Goal: Navigation & Orientation: Find specific page/section

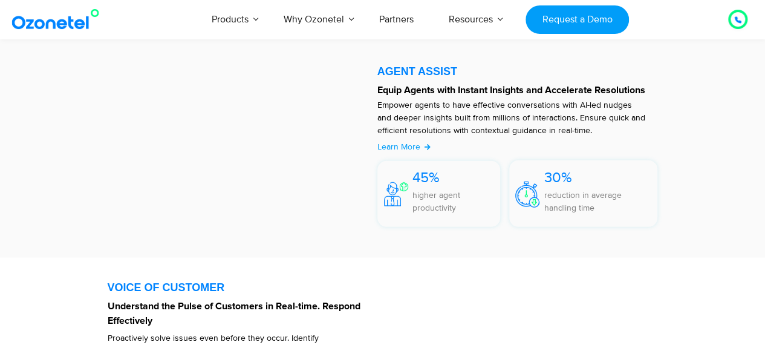
scroll to position [244, 0]
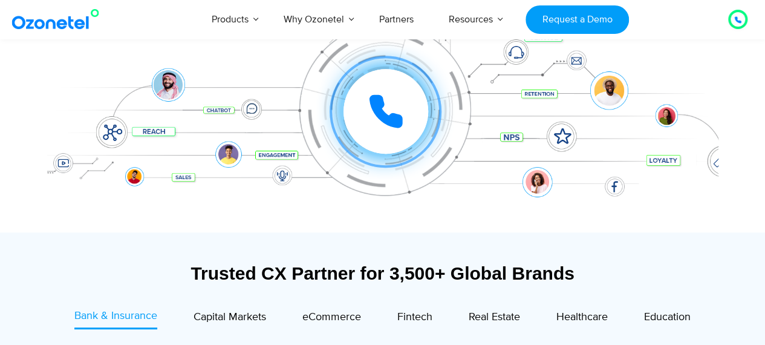
click at [70, 24] on img at bounding box center [58, 19] width 98 height 22
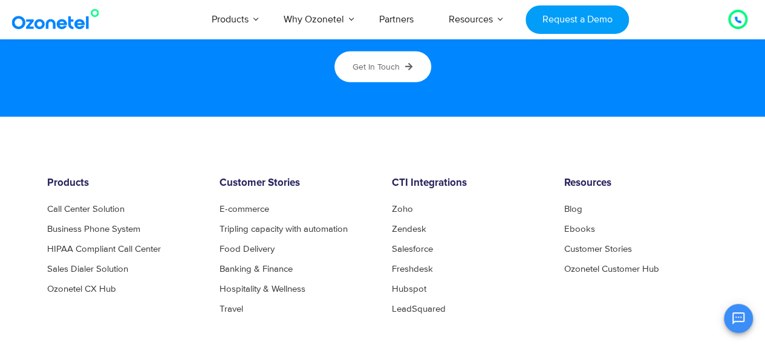
scroll to position [6504, 0]
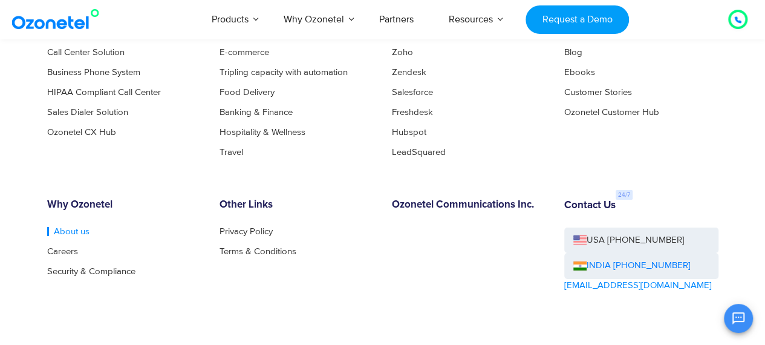
click at [77, 231] on link "About us" at bounding box center [68, 231] width 42 height 9
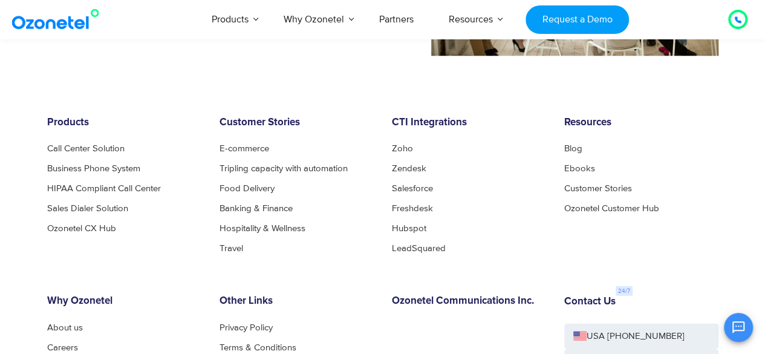
scroll to position [1249, 0]
